Goal: Find specific page/section: Find specific page/section

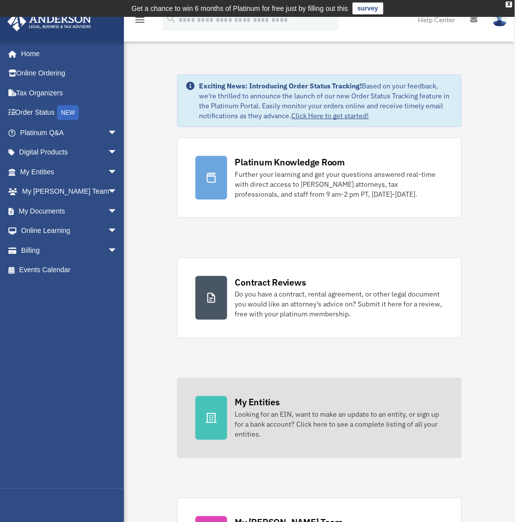
click at [290, 395] on link "My Entities Looking for an EIN, want to make an update to an entity, or sign up…" at bounding box center [319, 418] width 285 height 80
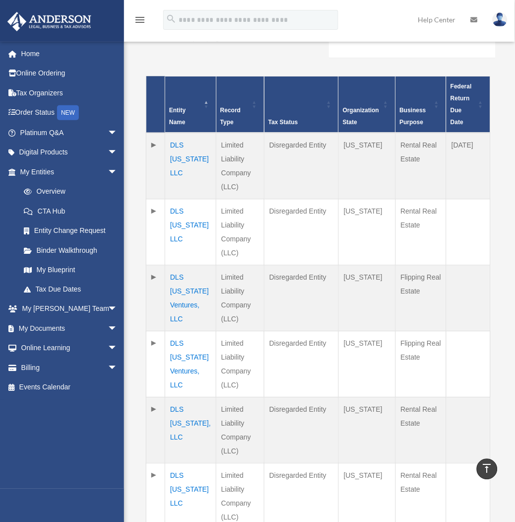
scroll to position [275, 0]
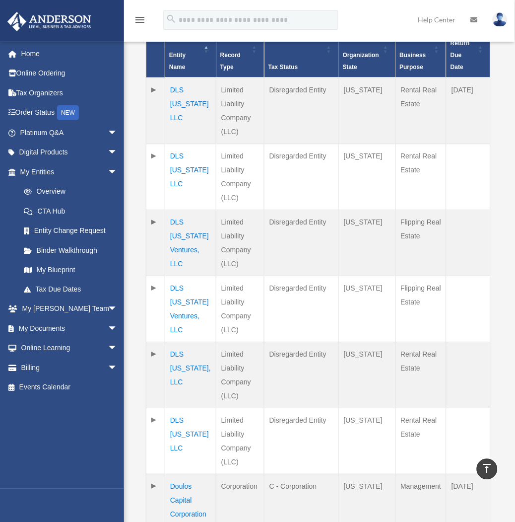
click at [183, 352] on td "DLS [US_STATE], LLC" at bounding box center [190, 375] width 51 height 66
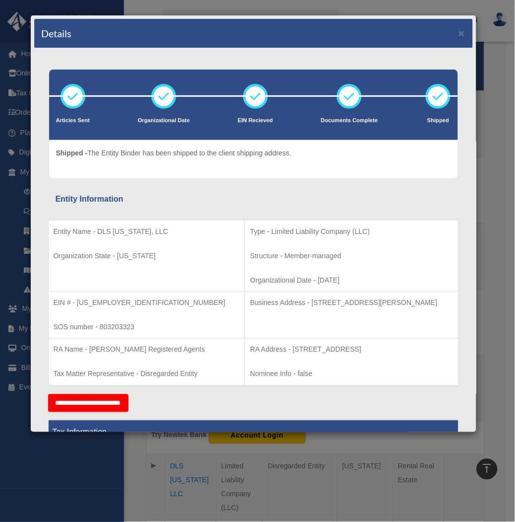
click at [333, 444] on div "Details × Articles Sent Organizational Date" at bounding box center [257, 261] width 515 height 522
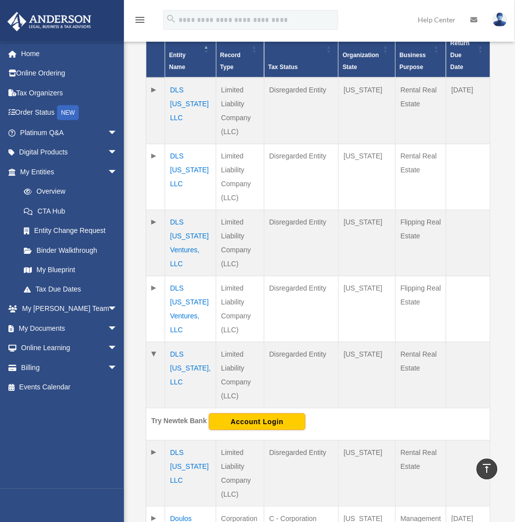
click at [87, 427] on div "andrewsu93@gmail.com Sign Out andrewsu93@gmail.com Home Online Ordering Tax Org…" at bounding box center [66, 264] width 133 height 447
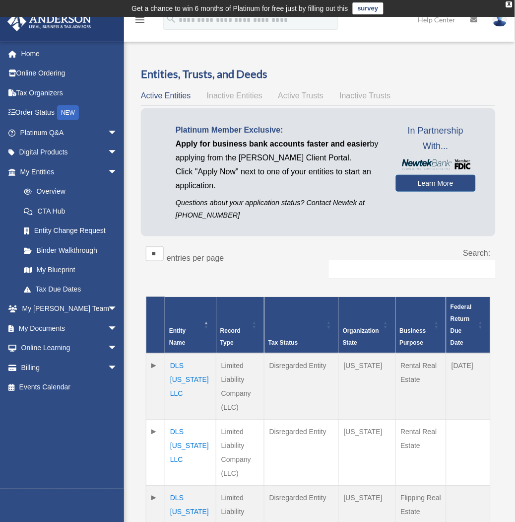
click at [53, 419] on div "andrewsu93@gmail.com Sign Out andrewsu93@gmail.com Home Online Ordering Tax Org…" at bounding box center [66, 264] width 133 height 447
click at [231, 201] on p "Questions about your application status? Contact Newtek at 866-820-8891" at bounding box center [278, 209] width 205 height 25
